Goal: Find specific page/section: Find specific page/section

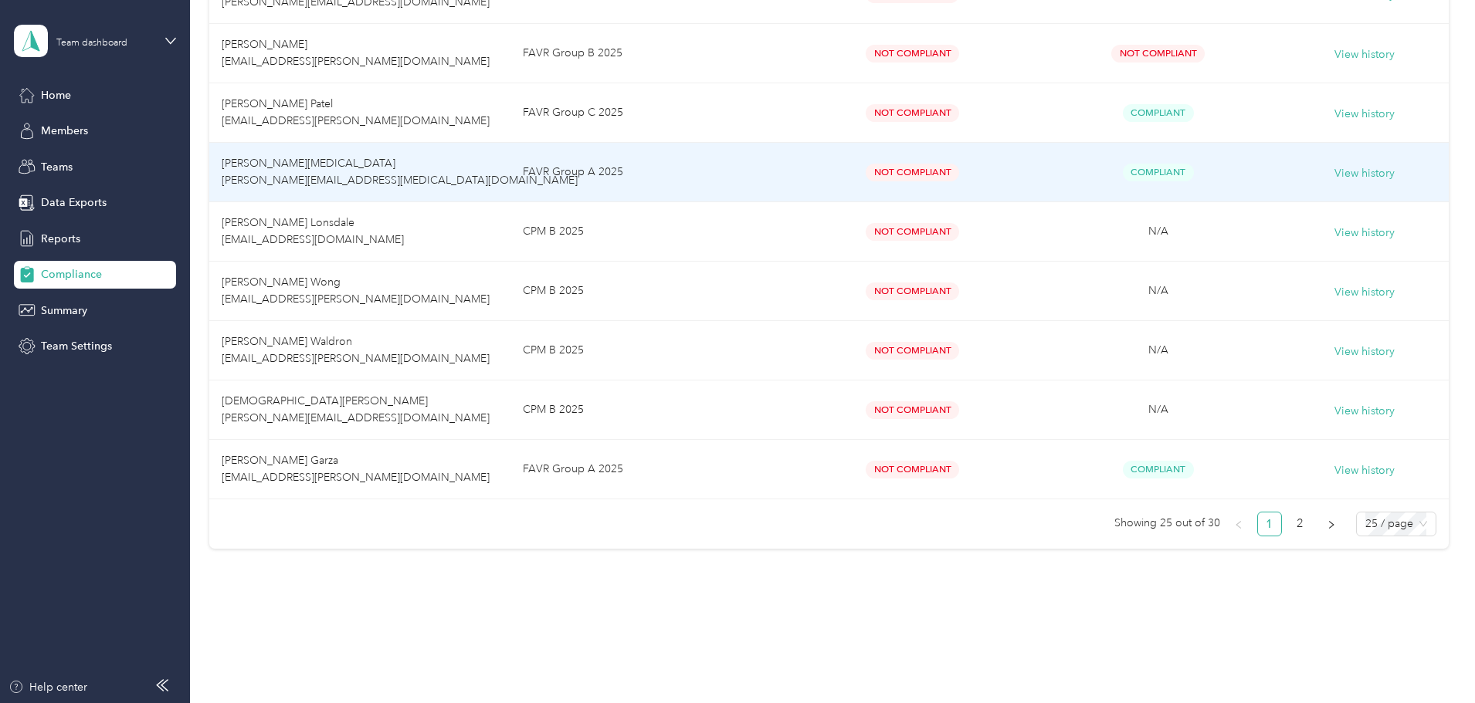
scroll to position [1336, 0]
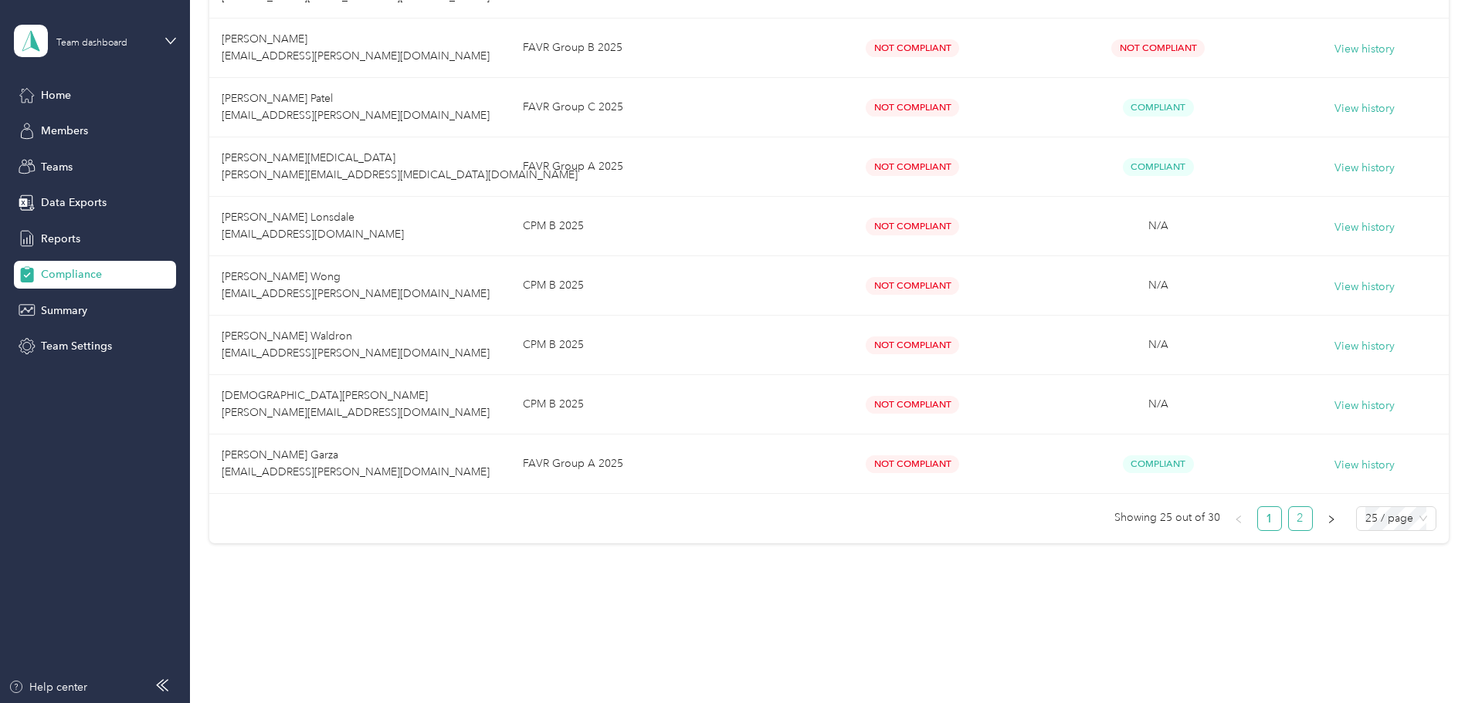
click at [1289, 520] on link "2" at bounding box center [1300, 518] width 23 height 23
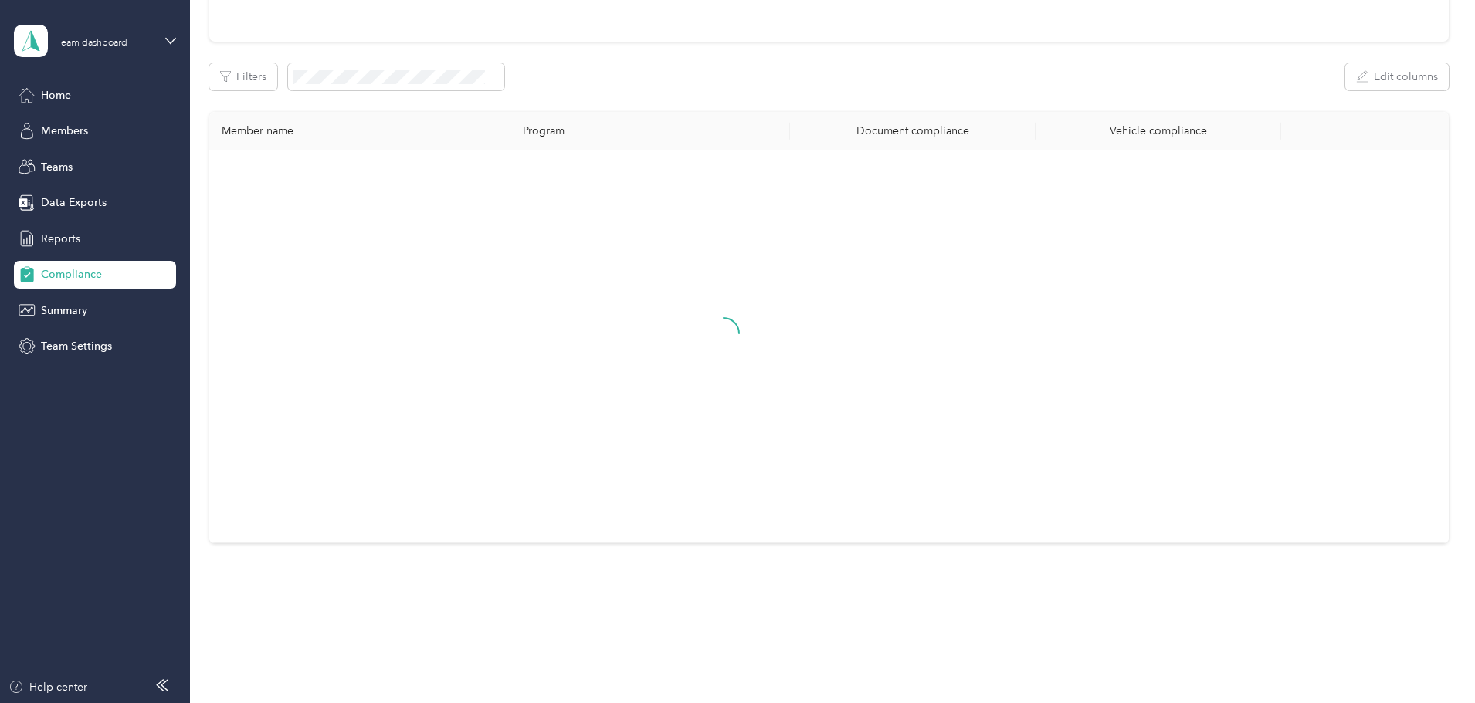
scroll to position [147, 0]
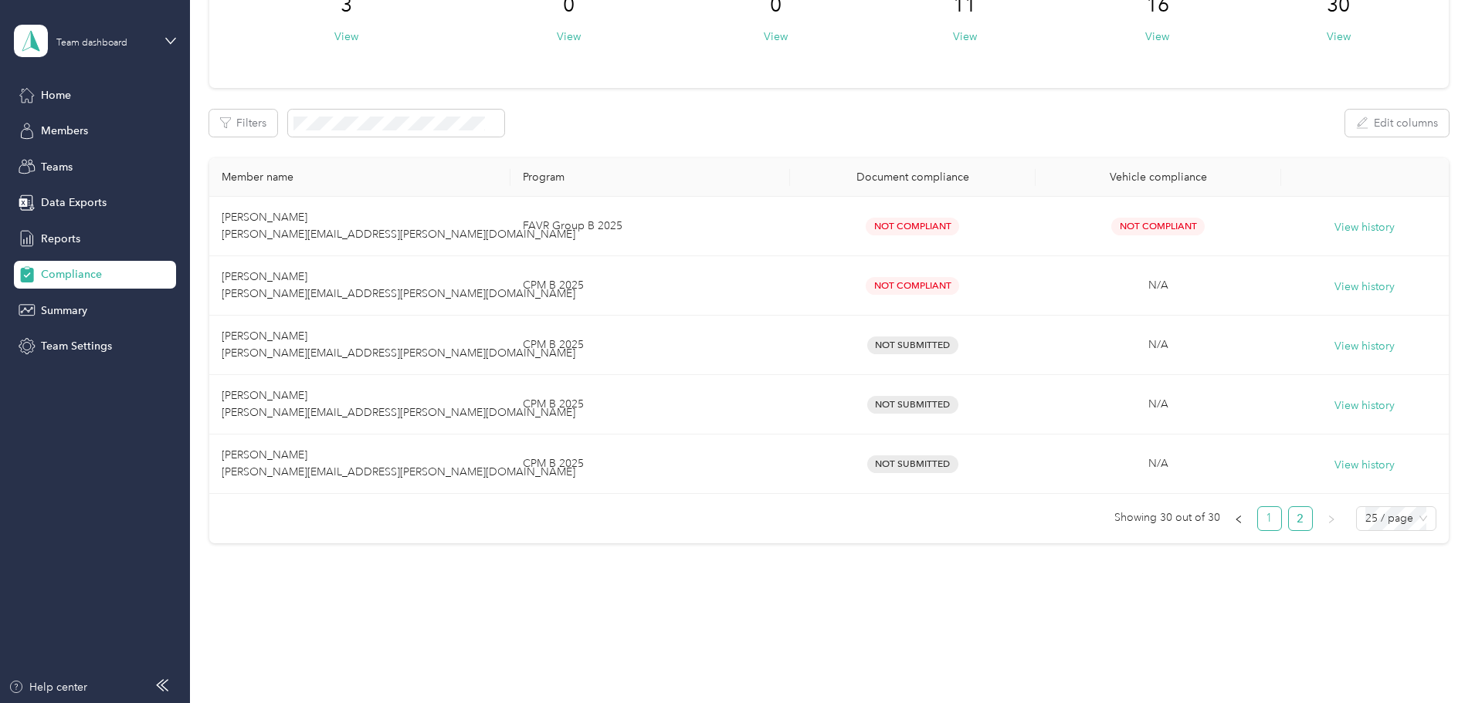
click at [1258, 517] on link "1" at bounding box center [1269, 518] width 23 height 23
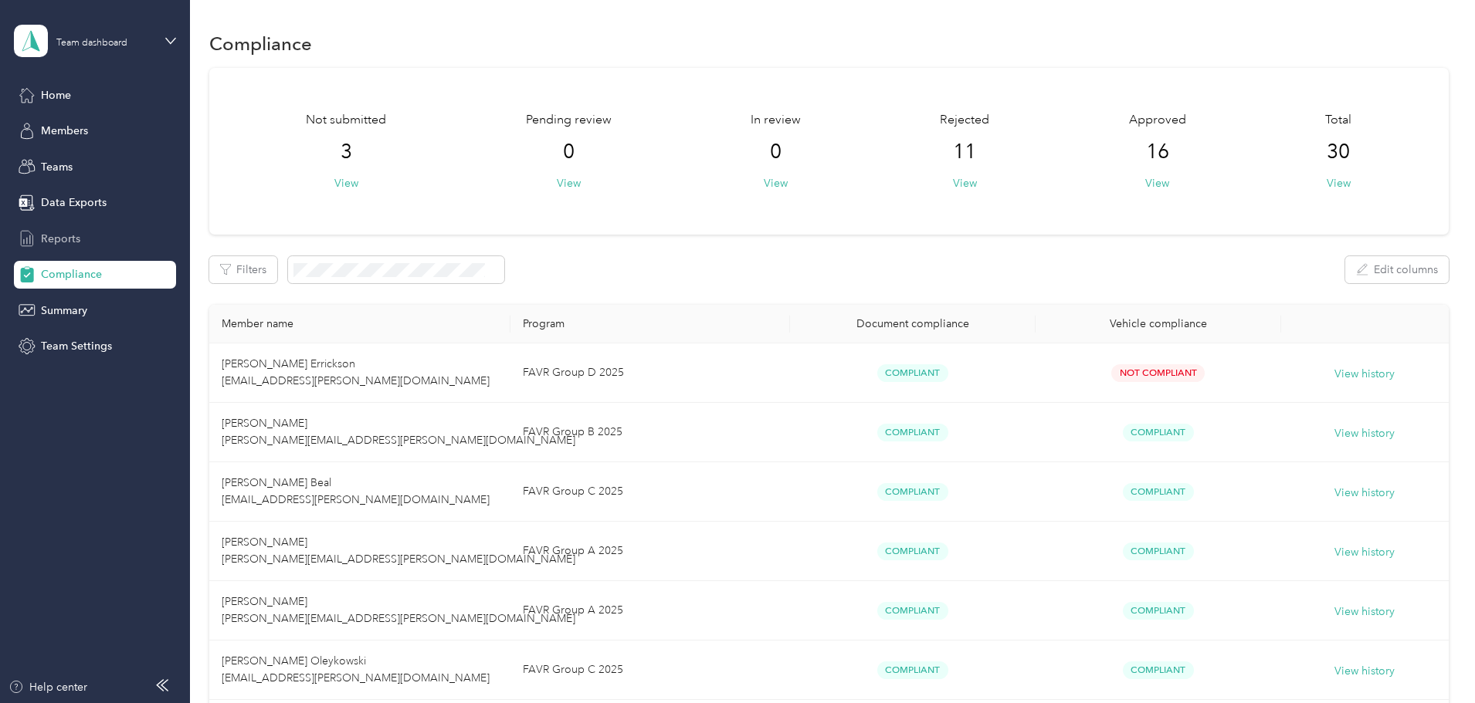
click at [57, 239] on span "Reports" at bounding box center [60, 239] width 39 height 16
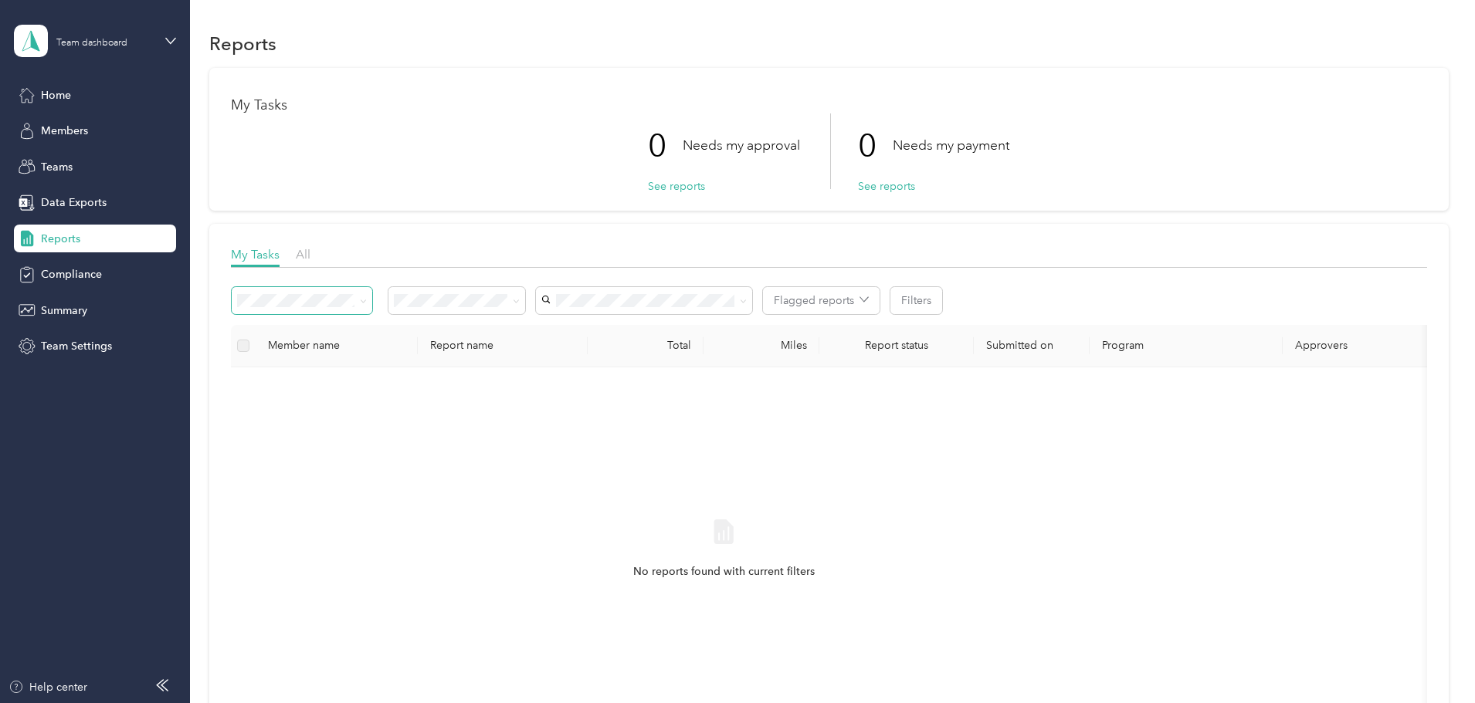
click at [367, 300] on icon at bounding box center [363, 301] width 7 height 7
click at [381, 388] on span "All reports" at bounding box center [370, 383] width 51 height 13
click at [310, 252] on span "All" at bounding box center [303, 254] width 15 height 15
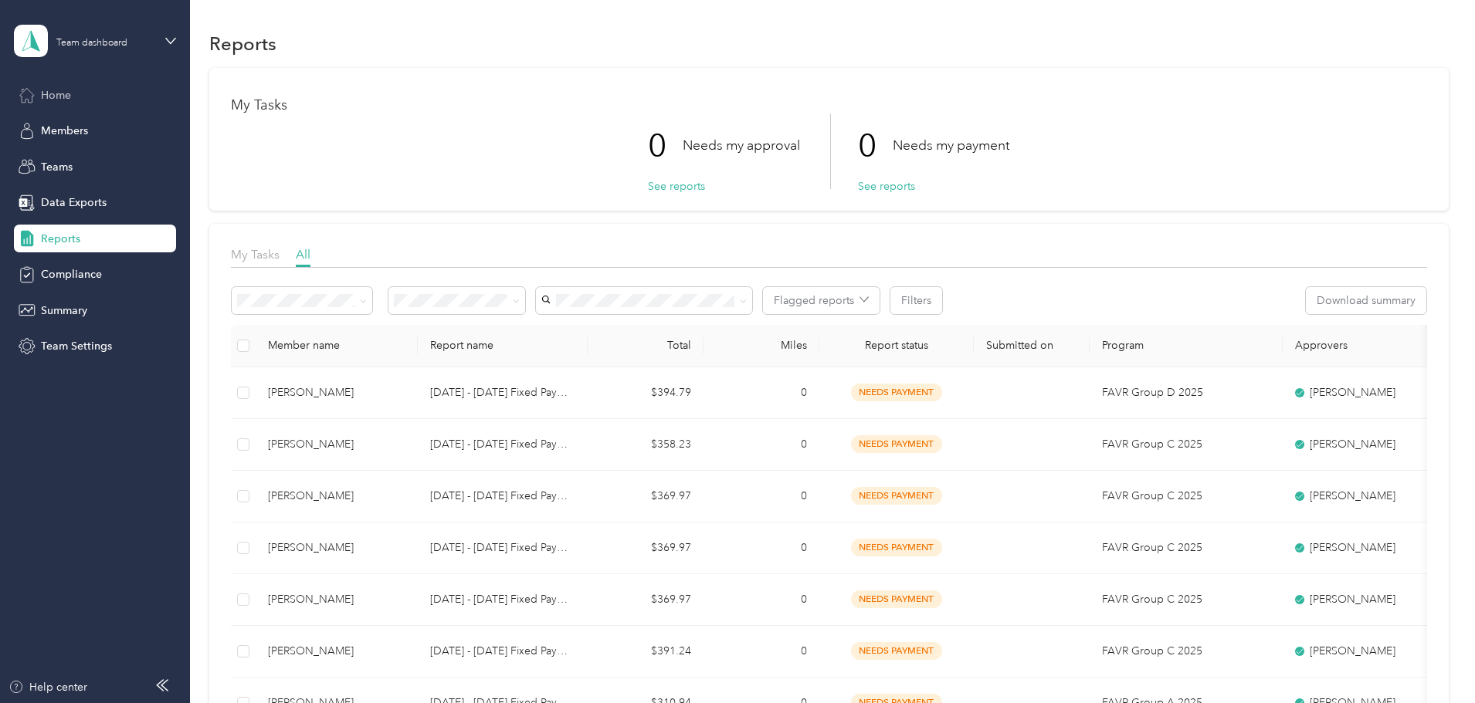
click at [59, 100] on span "Home" at bounding box center [56, 95] width 30 height 16
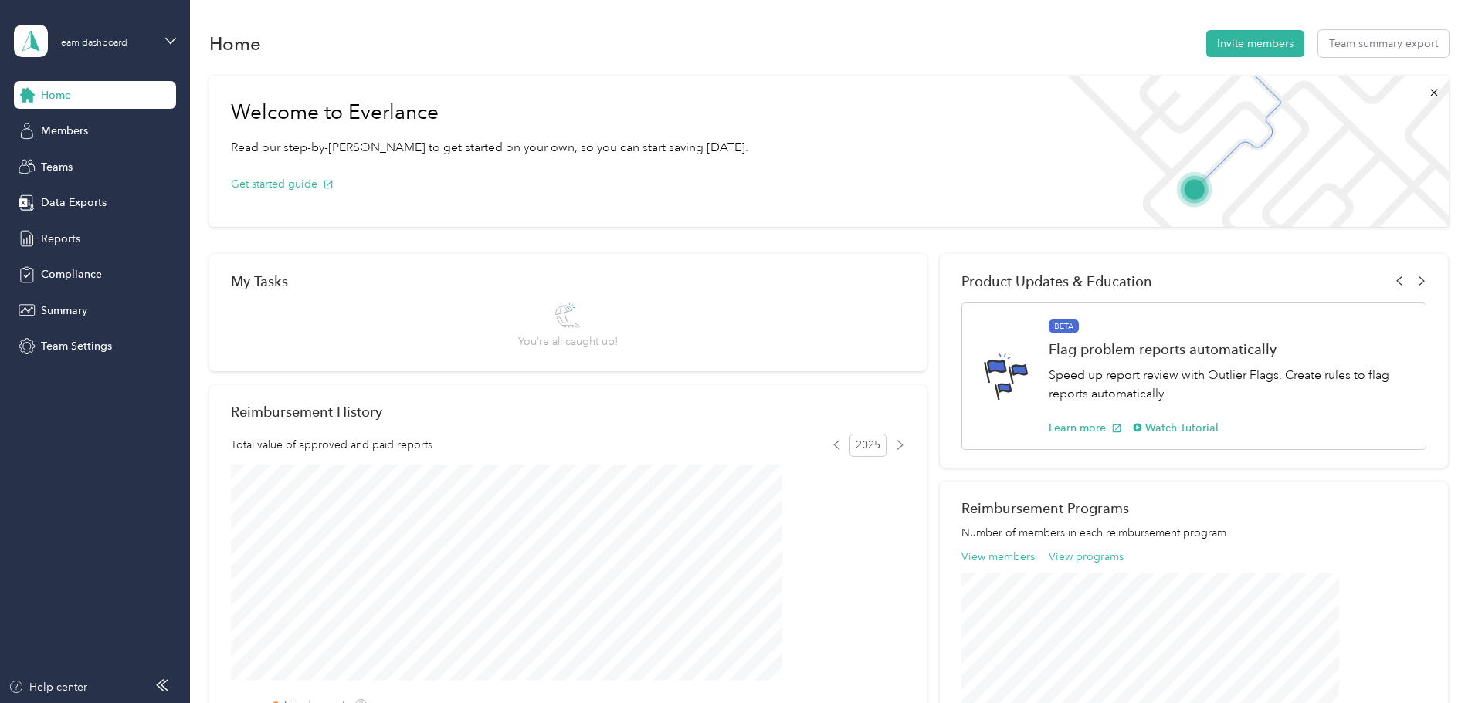
click at [1127, 29] on div "Home Invite members Team summary export" at bounding box center [828, 43] width 1239 height 32
